Goal: Information Seeking & Learning: Learn about a topic

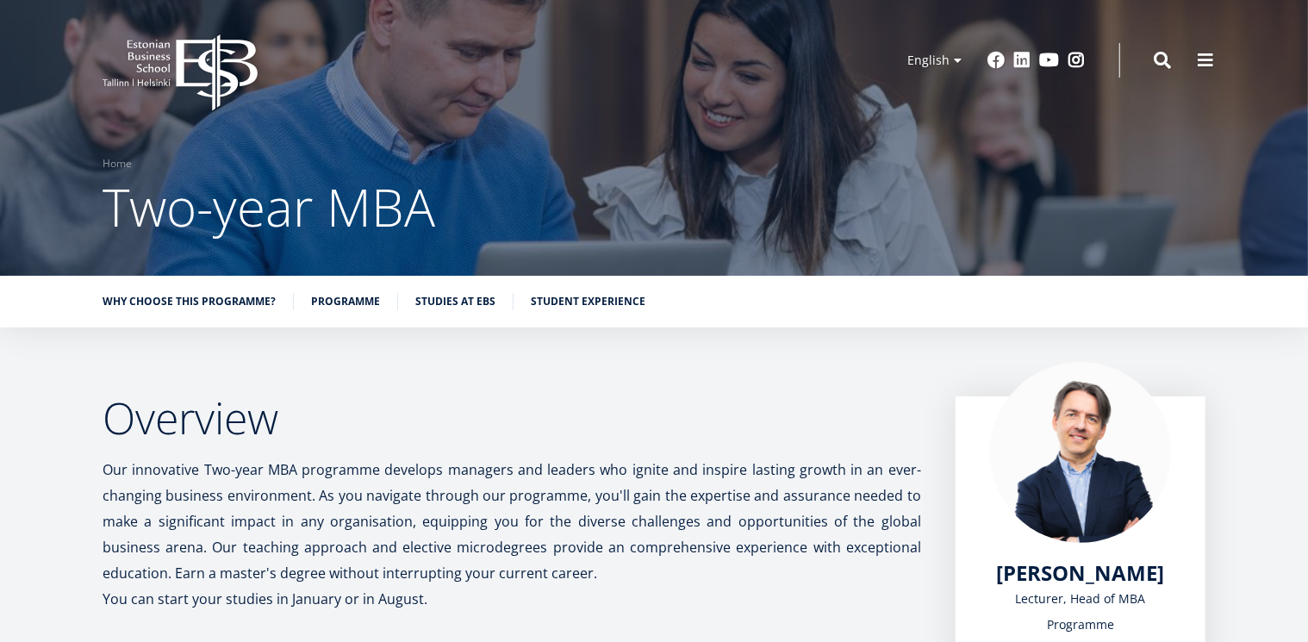
click at [351, 309] on li "Programme" at bounding box center [354, 301] width 87 height 17
click at [357, 301] on link "Programme" at bounding box center [345, 299] width 69 height 17
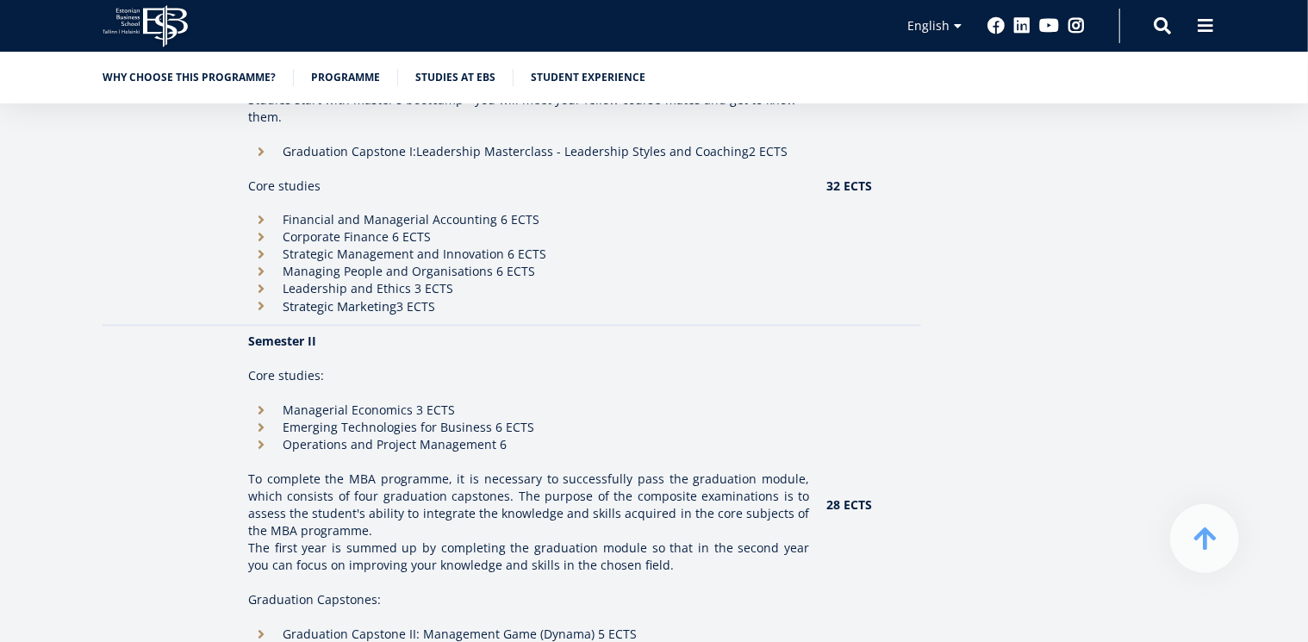
scroll to position [1717, 0]
click at [42, 223] on div "Overview Our innovative Two-year MBA programme develops managers and leaders wh…" at bounding box center [654, 523] width 1240 height 3687
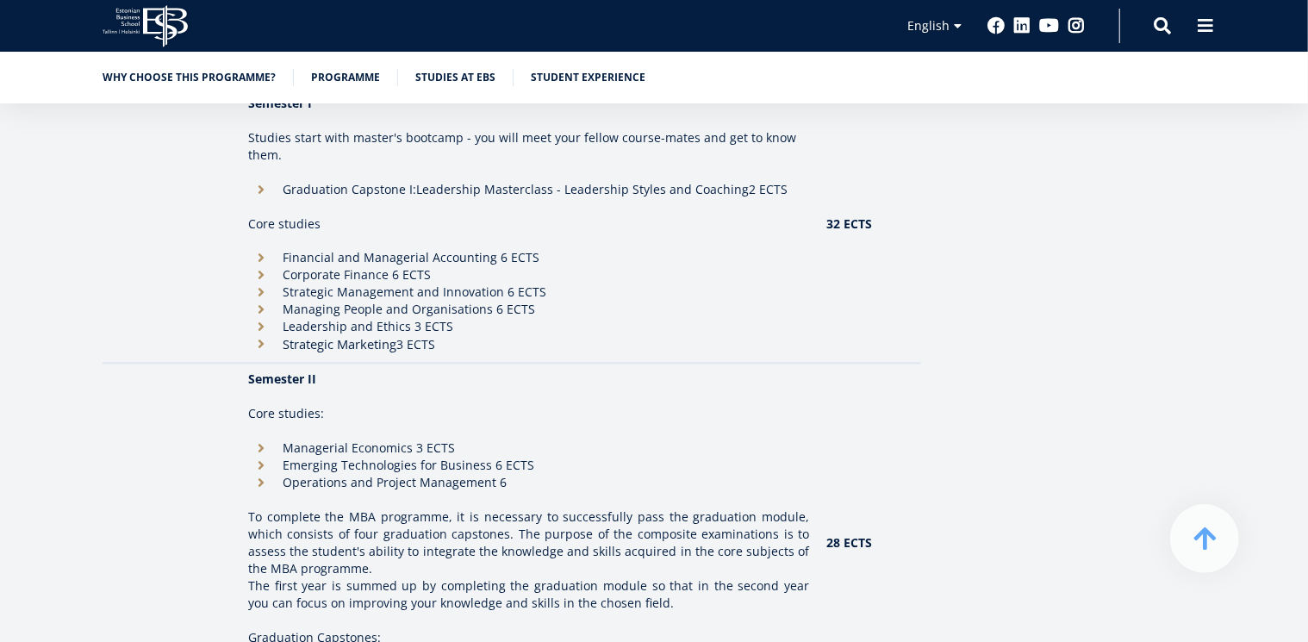
scroll to position [1638, 0]
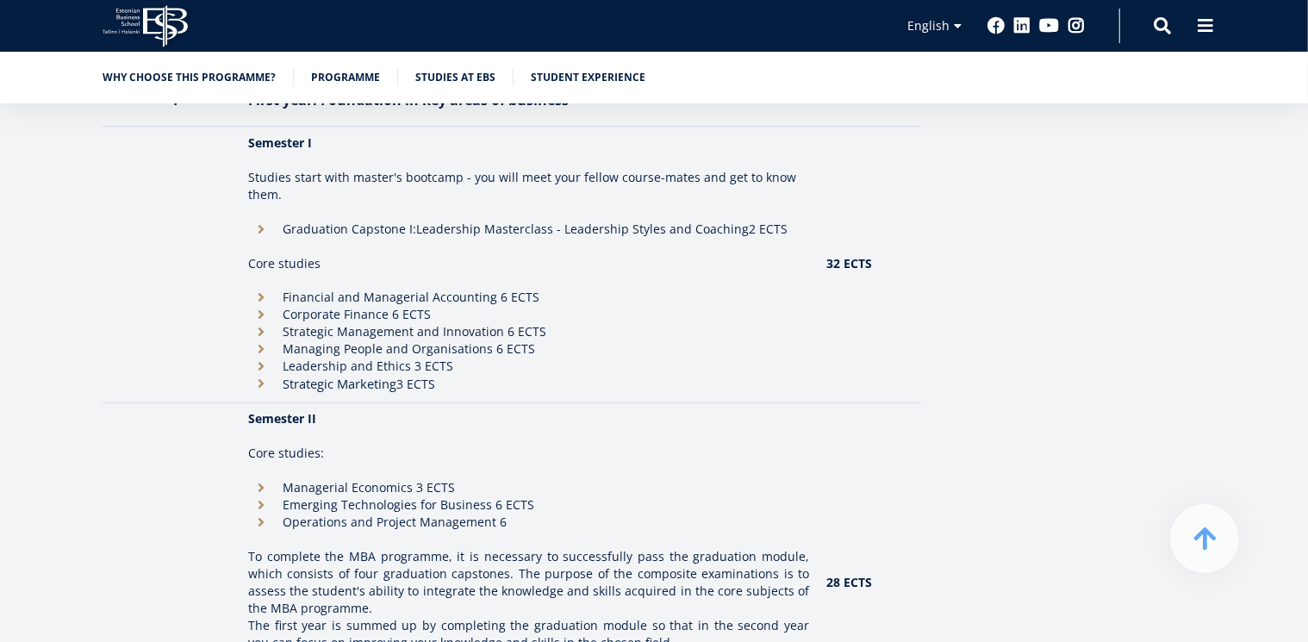
click at [1183, 369] on aside "[PERSON_NAME] Lecturer, Head of MBA Programme 2 years 120 ECTS, including 4 mic…" at bounding box center [1080, 601] width 250 height 3687
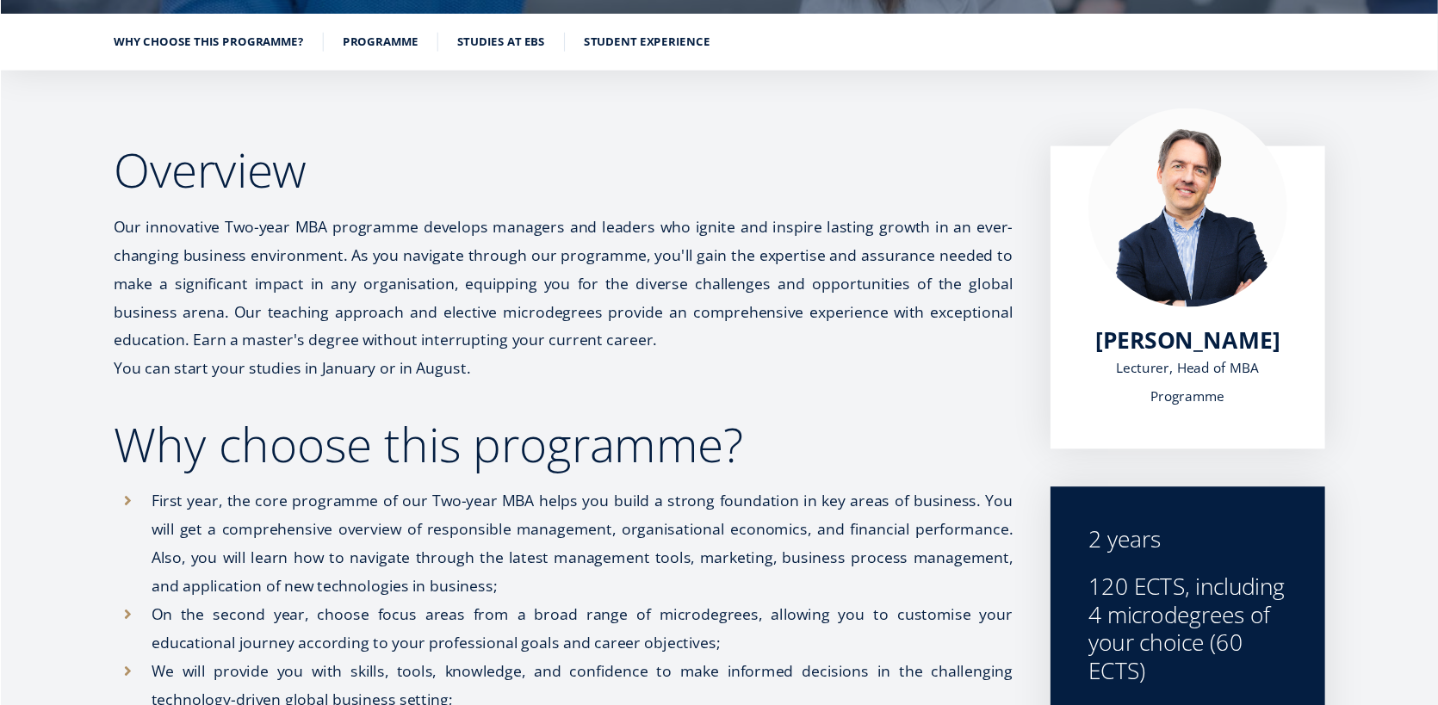
scroll to position [264, 0]
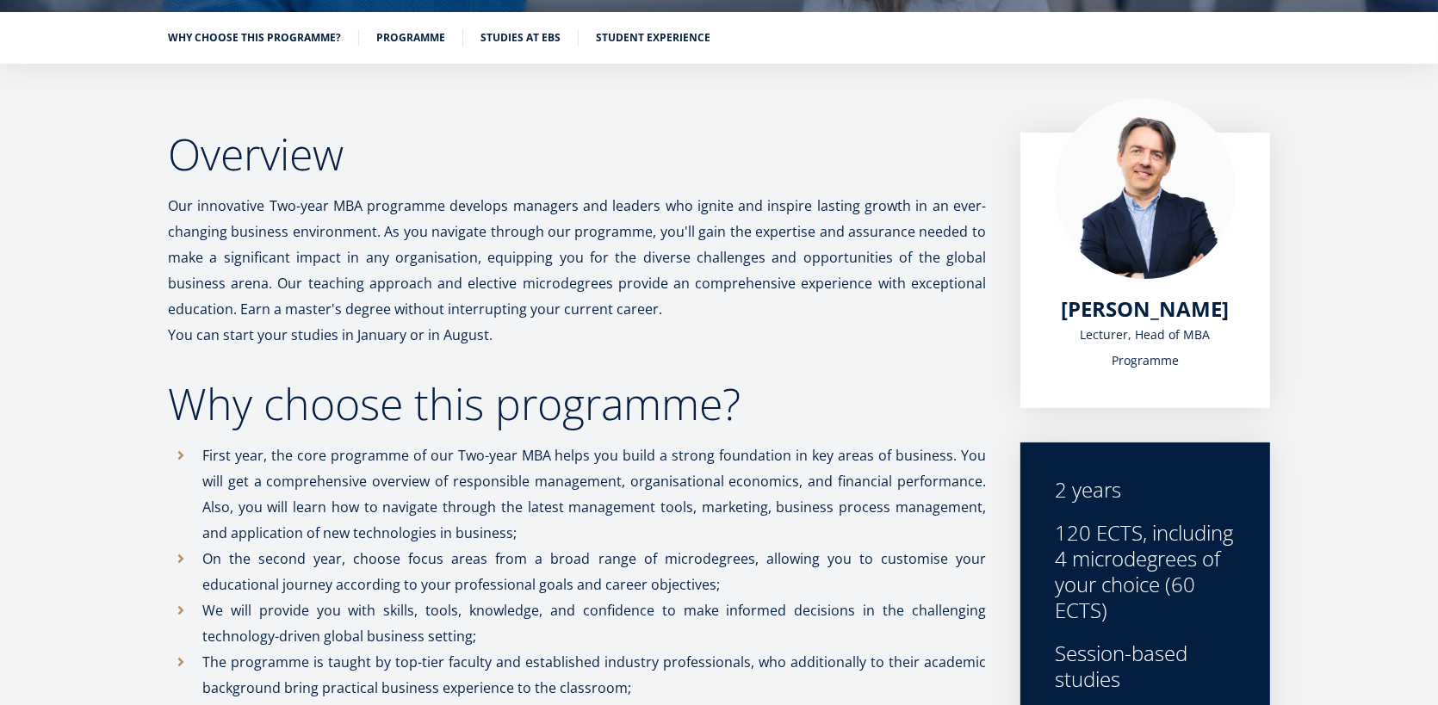
drag, startPoint x: 1190, startPoint y: 19, endPoint x: 558, endPoint y: 289, distance: 686.5
click at [558, 289] on p "Our innovative Two-year MBA programme develops managers and leaders who ignite …" at bounding box center [577, 257] width 818 height 129
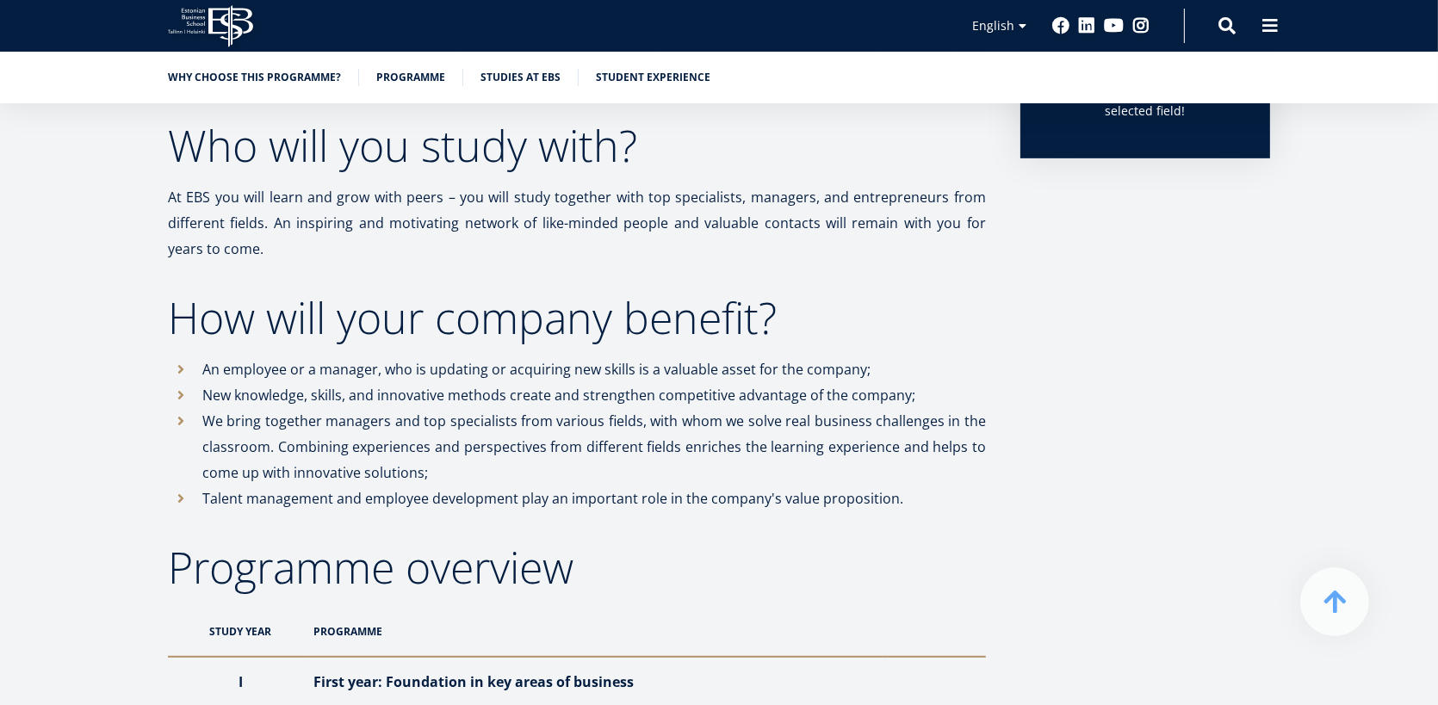
scroll to position [1297, 0]
